Goal: Navigation & Orientation: Find specific page/section

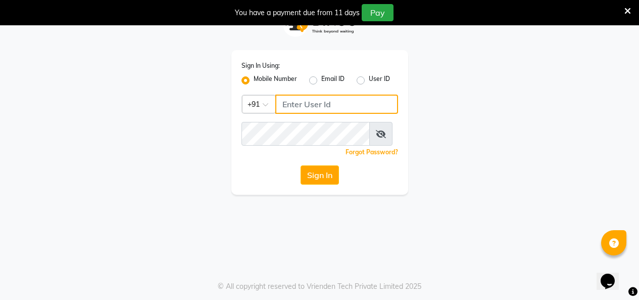
click at [352, 114] on input "Username" at bounding box center [336, 104] width 123 height 19
type input "9880341995"
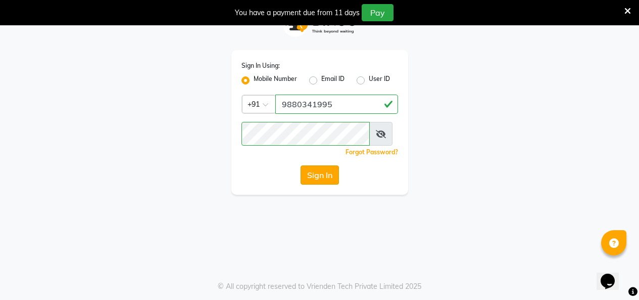
click at [314, 184] on button "Sign In" at bounding box center [320, 174] width 38 height 19
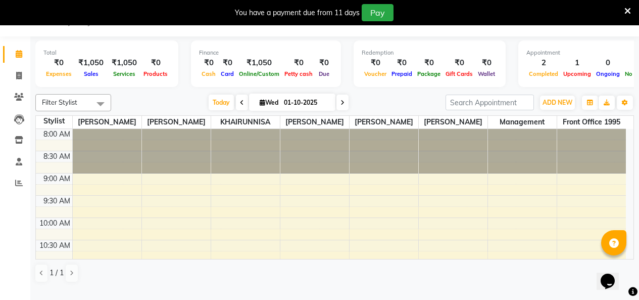
click at [626, 12] on icon at bounding box center [628, 11] width 7 height 9
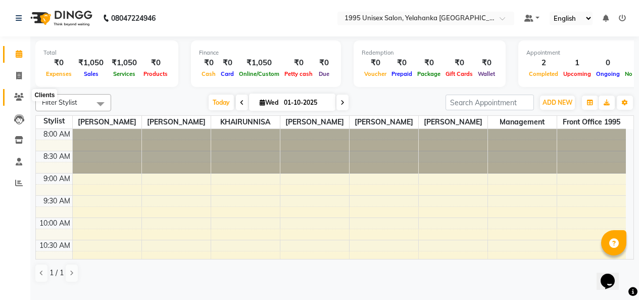
click at [24, 94] on span at bounding box center [19, 97] width 18 height 12
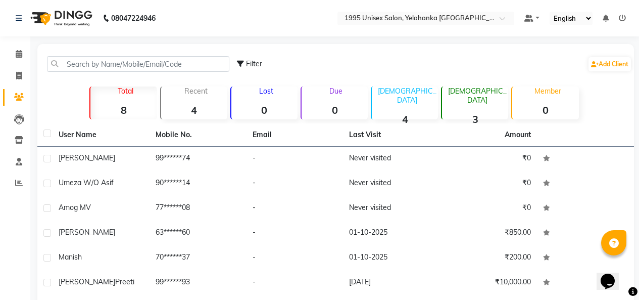
scroll to position [135, 0]
